Goal: Information Seeking & Learning: Check status

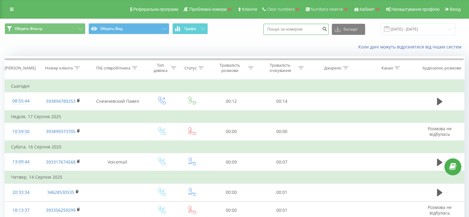
click at [306, 29] on input at bounding box center [295, 29] width 65 height 11
paste input "380987562857"
type input "380987562857"
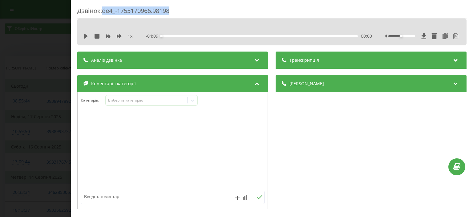
click at [175, 10] on div "Дзвінок : de4_-1755170966.98198" at bounding box center [272, 12] width 390 height 12
click at [30, 53] on div "Дзвінок : de4_-1755170966.98198 1 x - 04:09 00:00 00:00 Транскрипція 00:00 Díga…" at bounding box center [236, 108] width 473 height 217
